Goal: Transaction & Acquisition: Obtain resource

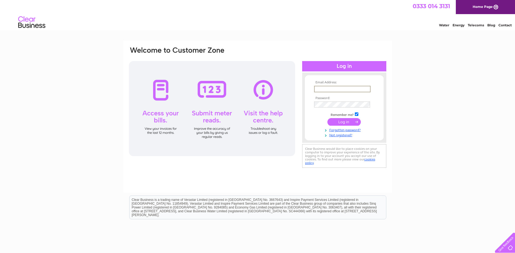
click at [339, 90] on input "text" at bounding box center [342, 89] width 57 height 7
paste input "[EMAIL_ADDRESS][DOMAIN_NAME]"
type input "[EMAIL_ADDRESS][DOMAIN_NAME]"
click at [465, 130] on div "Email Address: [EMAIL_ADDRESS][DOMAIN_NAME] Password: Forgotten password?" at bounding box center [257, 163] width 515 height 245
click at [356, 115] on input "checkbox" at bounding box center [357, 114] width 4 height 4
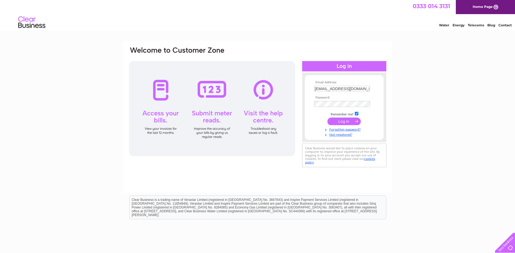
checkbox input "false"
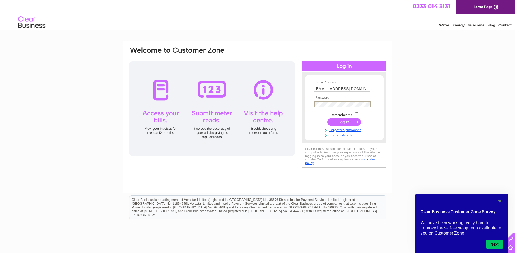
click at [350, 123] on input "submit" at bounding box center [344, 122] width 33 height 8
click at [499, 200] on icon "Hide survey" at bounding box center [500, 201] width 7 height 7
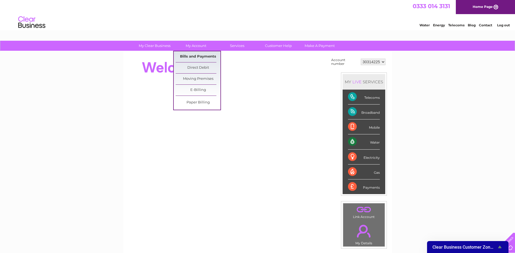
click at [196, 57] on link "Bills and Payments" at bounding box center [198, 56] width 45 height 11
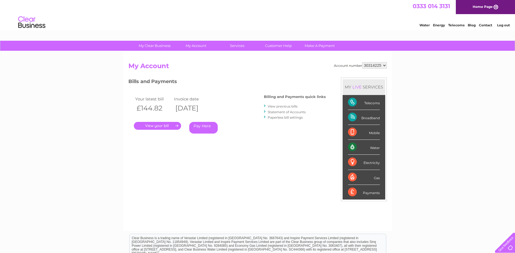
click at [288, 106] on link "View previous bills" at bounding box center [283, 106] width 30 height 4
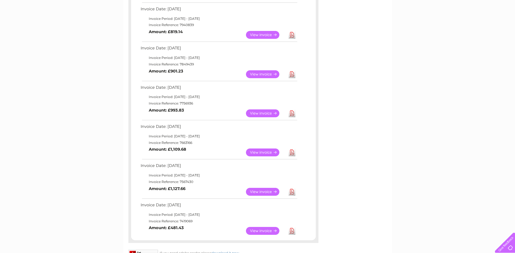
scroll to position [27, 0]
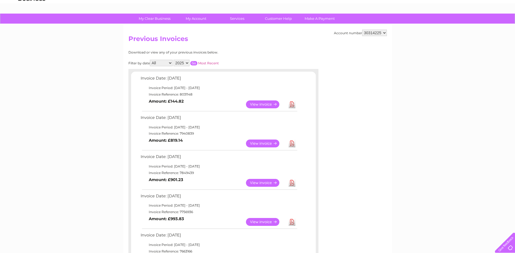
click at [294, 145] on link "Download" at bounding box center [292, 144] width 7 height 8
click at [384, 214] on div "Account number 30314225 Previous Invoices Download or view any of your previous…" at bounding box center [257, 199] width 269 height 350
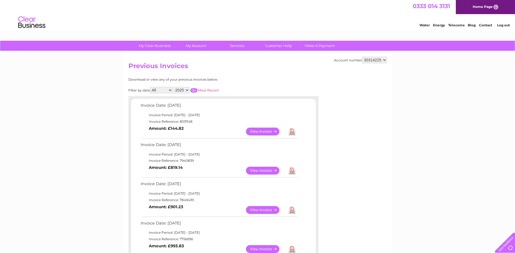
click at [502, 27] on link "Log out" at bounding box center [503, 25] width 13 height 4
